Goal: Information Seeking & Learning: Learn about a topic

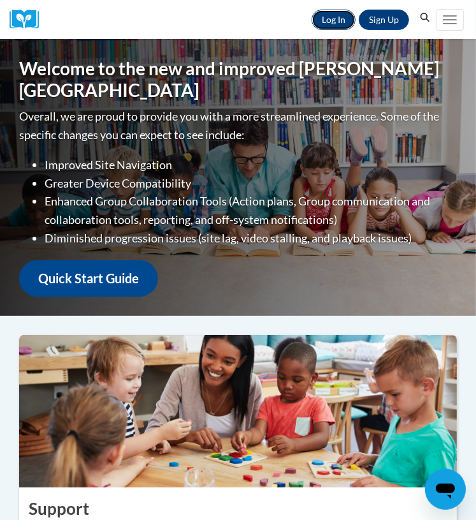
click at [335, 24] on link "Log In" at bounding box center [334, 20] width 44 height 20
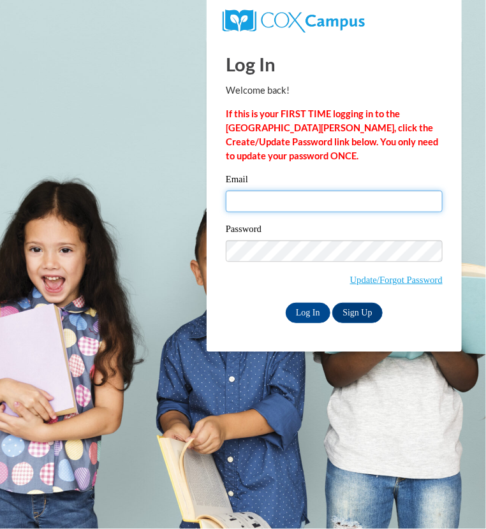
click at [278, 194] on input "Email" at bounding box center [334, 202] width 217 height 22
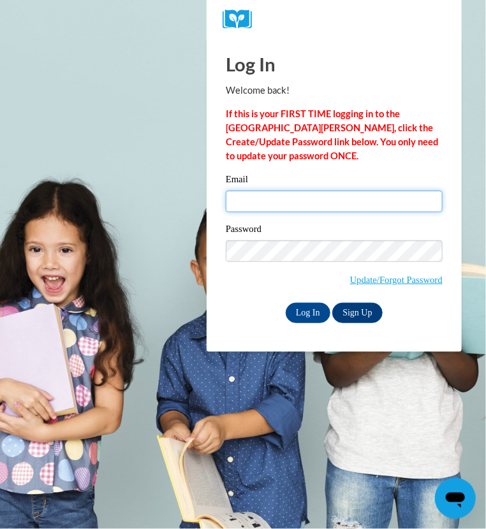
type input "leola.dyer@pioneerresa.org"
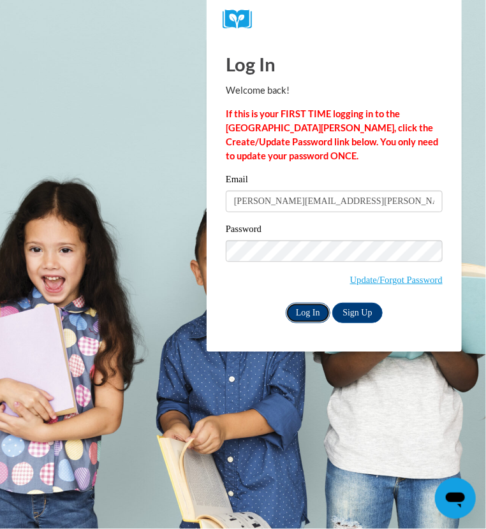
click at [308, 310] on input "Log In" at bounding box center [308, 313] width 45 height 20
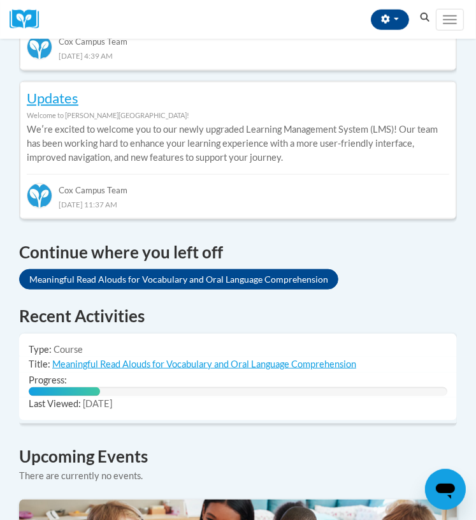
scroll to position [713, 0]
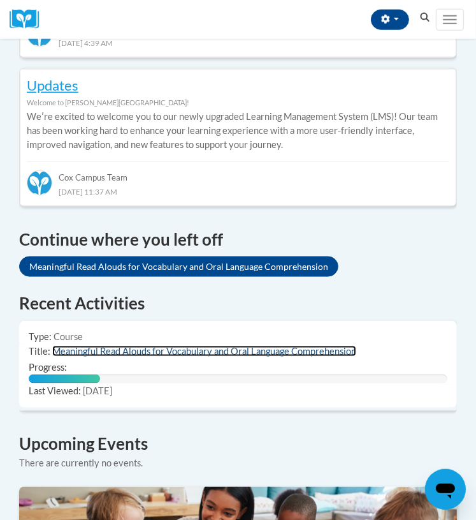
click at [230, 346] on link "Meaningful Read Alouds for Vocabulary and Oral Language Comprehension" at bounding box center [204, 351] width 304 height 11
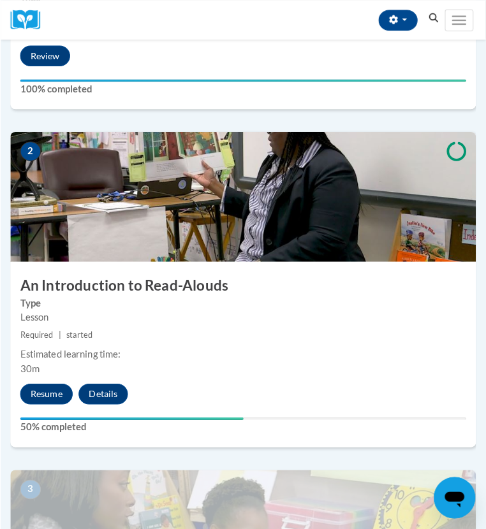
scroll to position [574, 0]
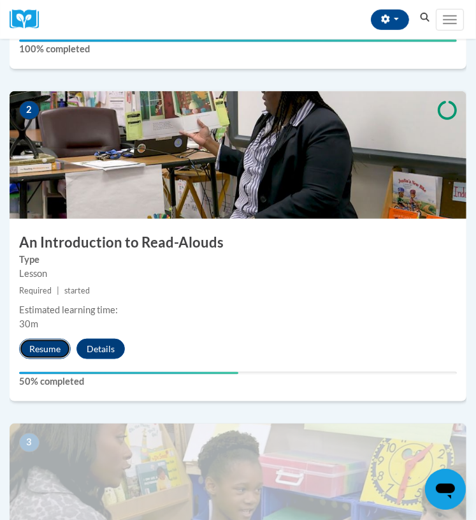
click at [42, 347] on button "Resume" at bounding box center [45, 349] width 52 height 20
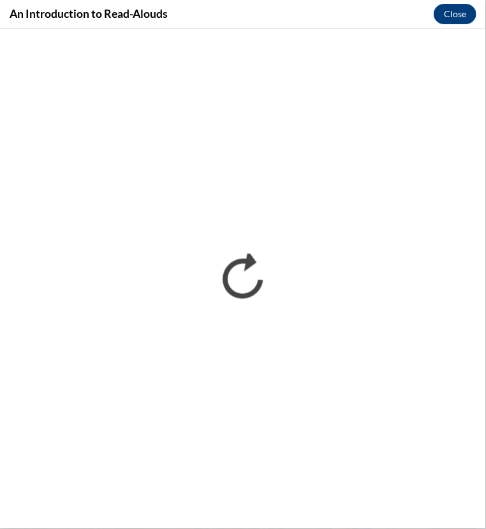
scroll to position [0, 0]
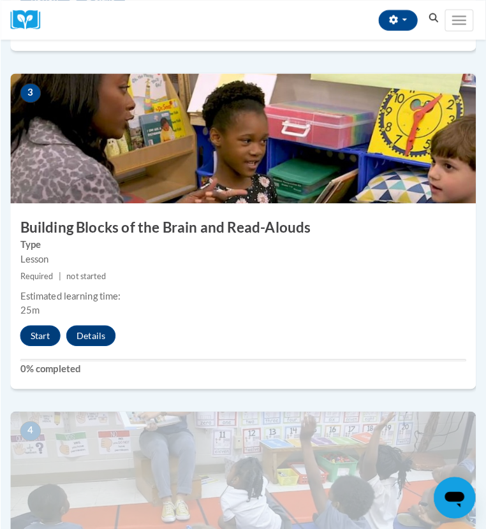
scroll to position [923, 0]
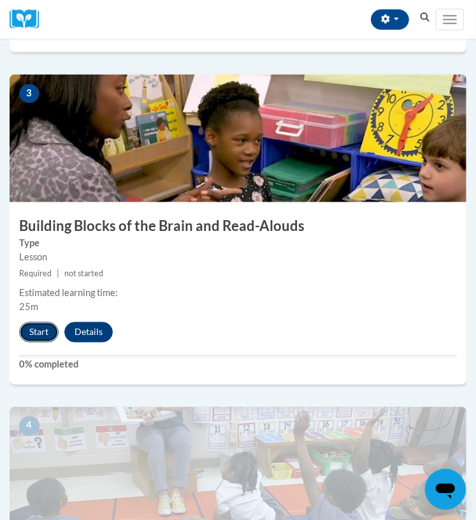
click at [31, 333] on button "Start" at bounding box center [39, 332] width 40 height 20
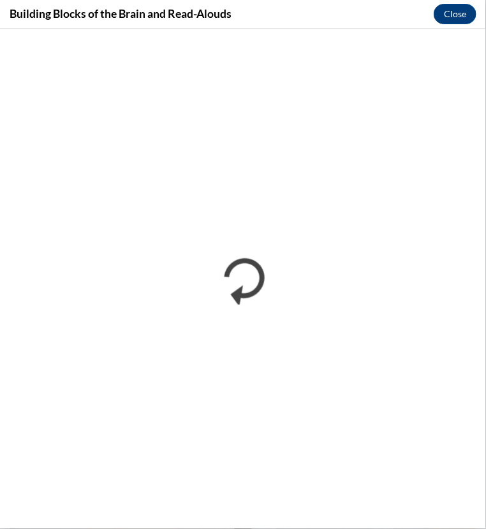
scroll to position [0, 0]
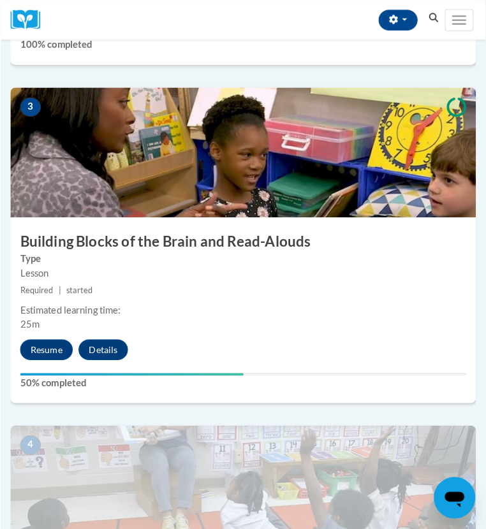
scroll to position [915, 0]
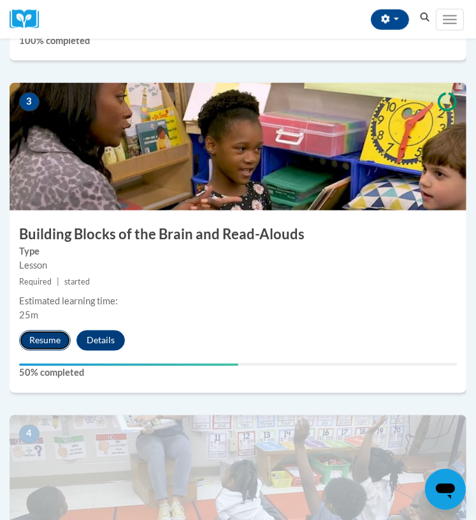
click at [47, 343] on button "Resume" at bounding box center [45, 340] width 52 height 20
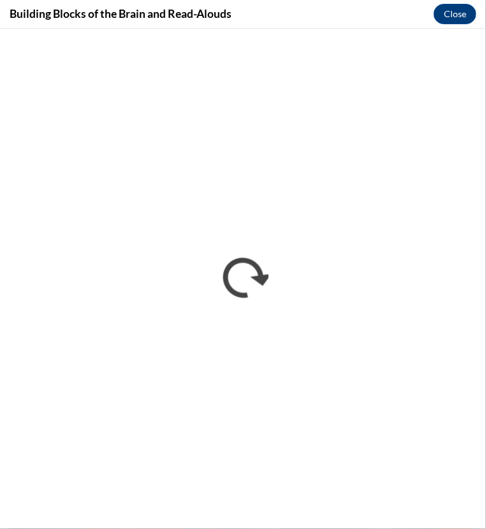
scroll to position [0, 0]
click at [456, 10] on button "Close" at bounding box center [455, 14] width 43 height 20
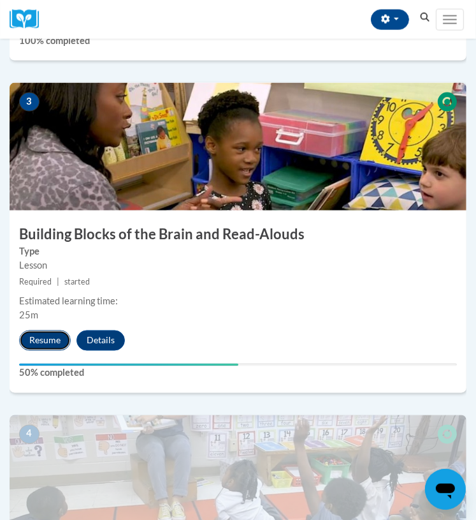
click at [59, 333] on button "Resume" at bounding box center [45, 340] width 52 height 20
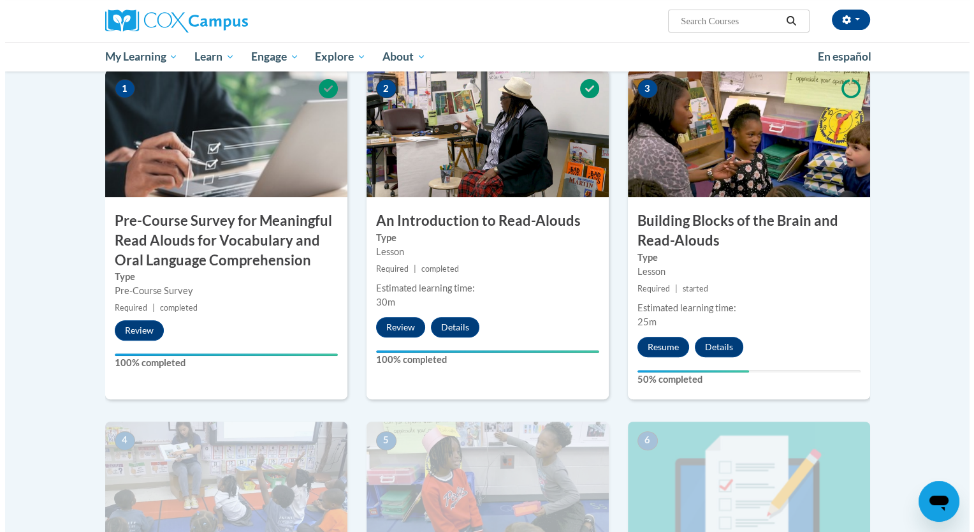
scroll to position [297, 0]
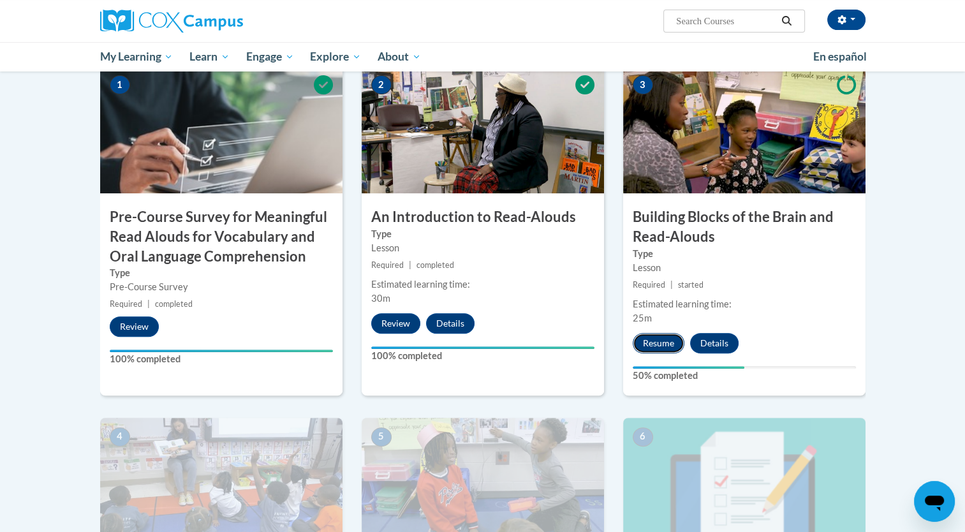
click at [476, 346] on button "Resume" at bounding box center [658, 343] width 52 height 20
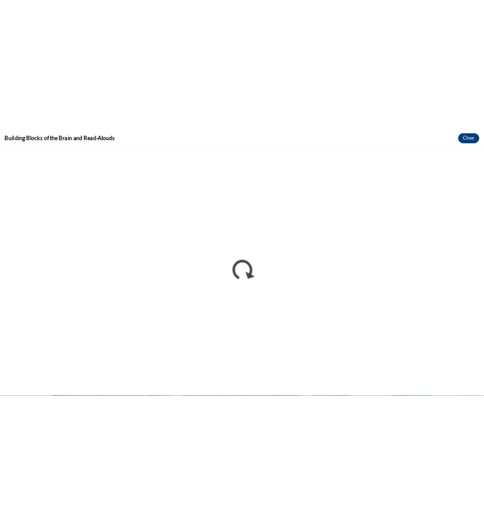
scroll to position [0, 0]
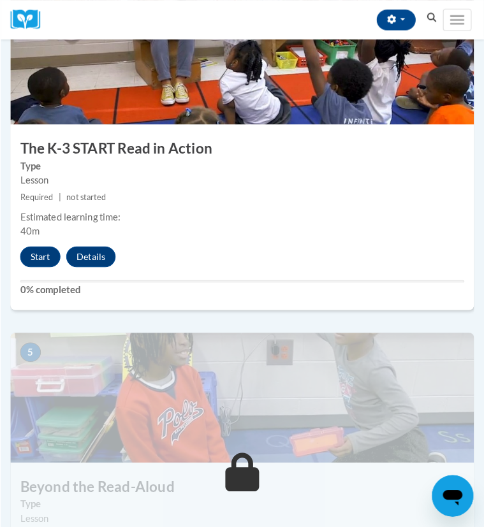
scroll to position [1326, 0]
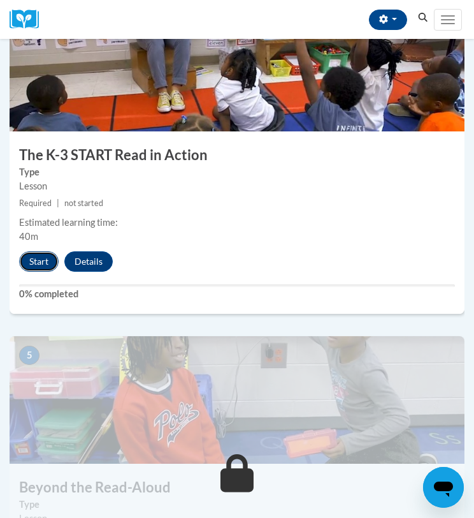
click at [41, 253] on button "Start" at bounding box center [39, 261] width 40 height 20
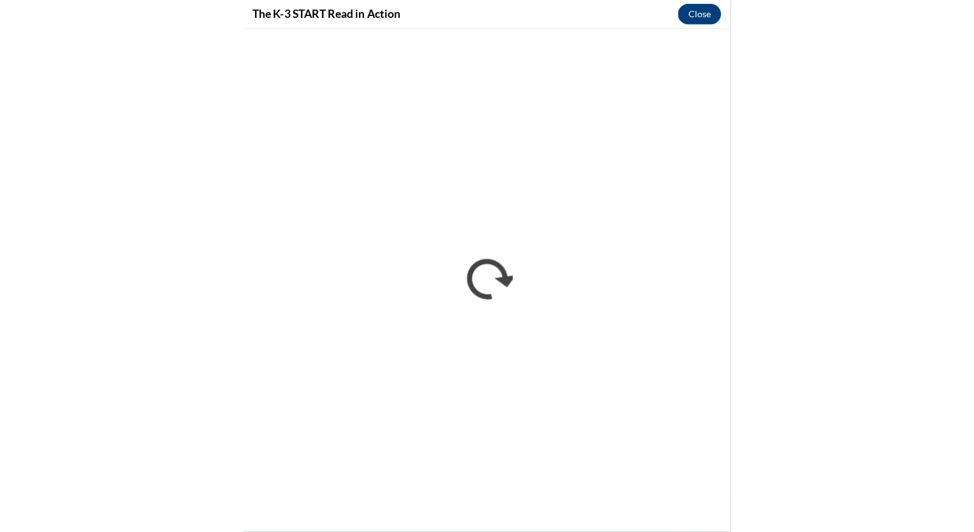
scroll to position [819, 0]
